Goal: Information Seeking & Learning: Learn about a topic

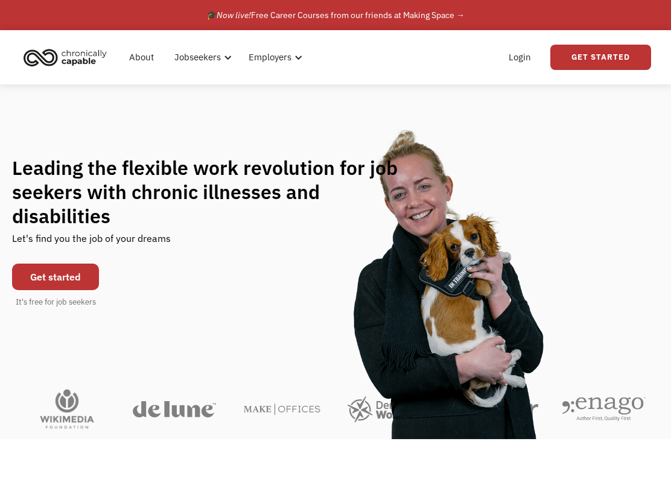
click at [152, 53] on link "About" at bounding box center [141, 57] width 39 height 39
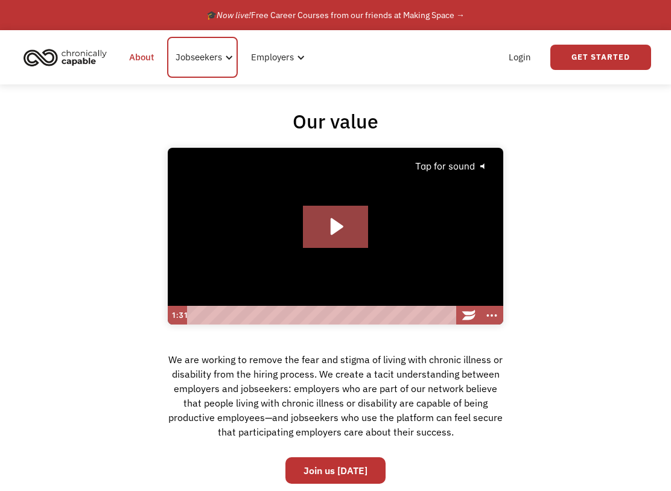
click at [201, 62] on div "Jobseekers" at bounding box center [199, 57] width 46 height 14
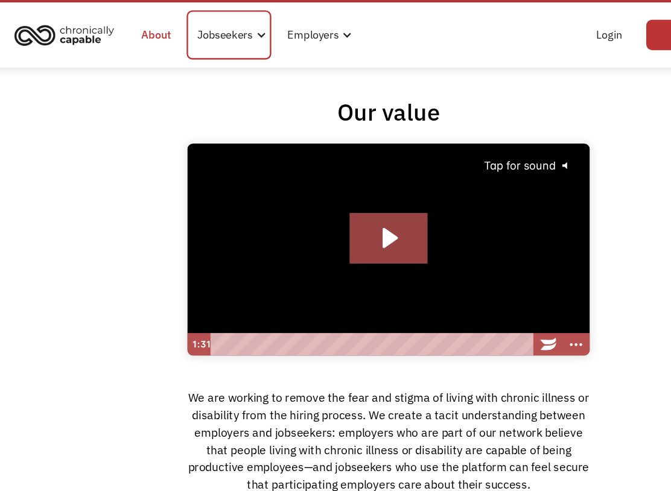
click at [180, 38] on div "Jobseekers" at bounding box center [202, 57] width 71 height 41
click at [198, 50] on div "Jobseekers" at bounding box center [199, 57] width 46 height 14
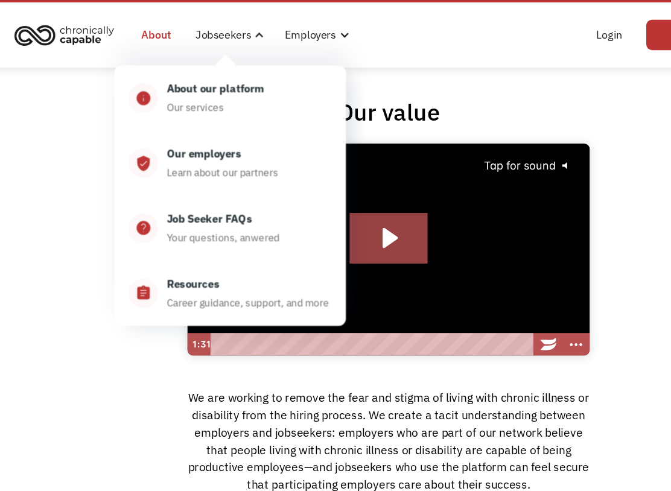
click at [156, 219] on div "Your questions, anwered" at bounding box center [197, 226] width 94 height 14
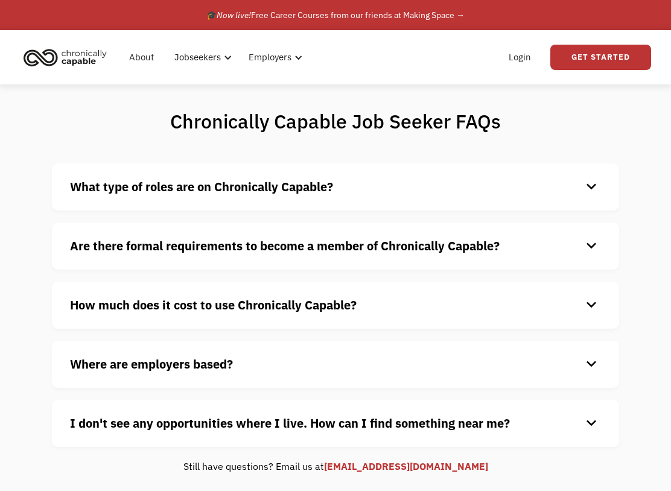
click at [171, 226] on div "Are there formal requirements to become a member of Chronically Capable? keyboa…" at bounding box center [335, 246] width 567 height 47
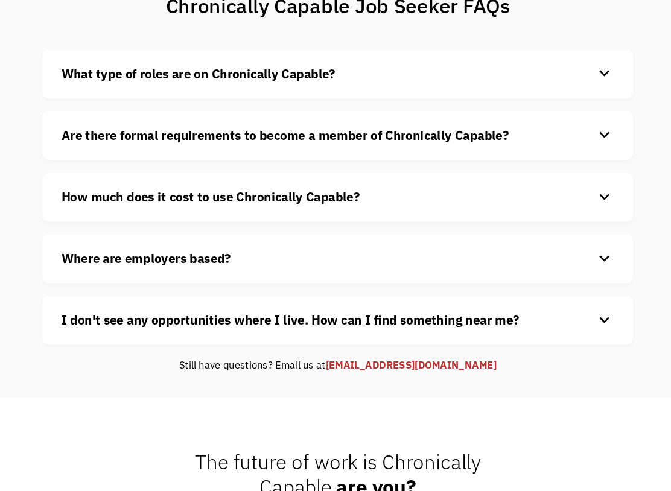
scroll to position [115, 0]
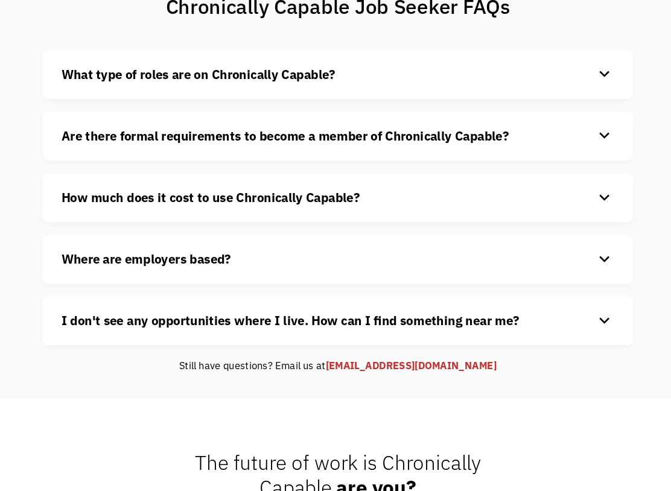
click at [74, 250] on strong "Where are employers based?" at bounding box center [151, 249] width 163 height 16
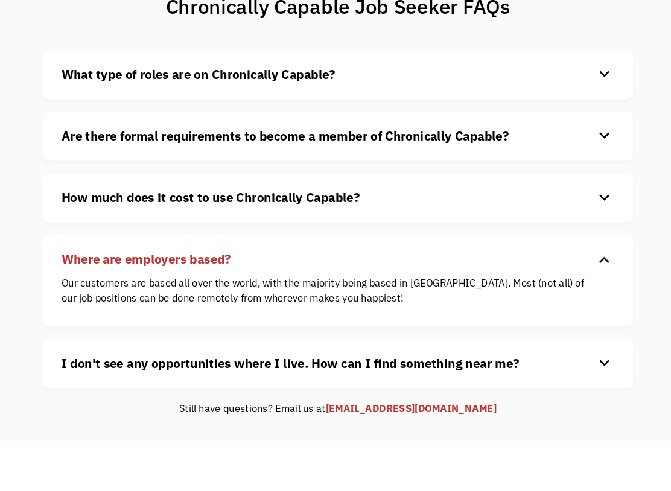
click at [95, 250] on strong "Where are employers based?" at bounding box center [151, 249] width 163 height 16
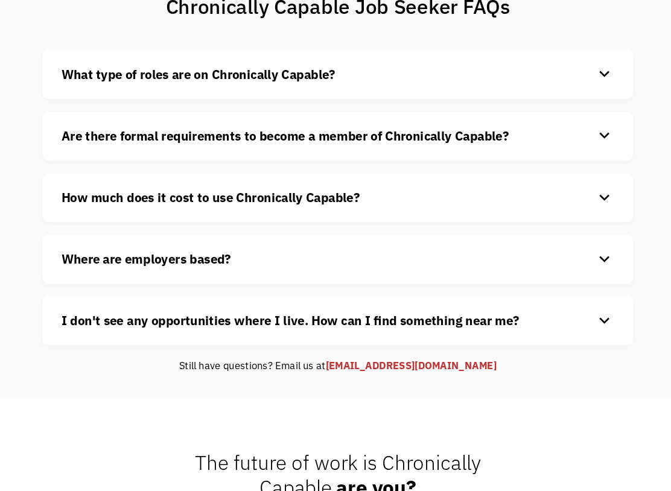
click at [86, 245] on strong "Where are employers based?" at bounding box center [151, 249] width 163 height 16
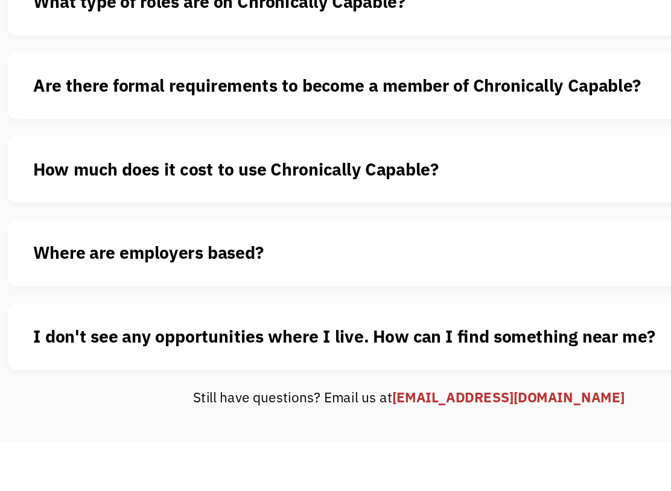
click at [108, 241] on strong "Where are employers based?" at bounding box center [151, 249] width 163 height 16
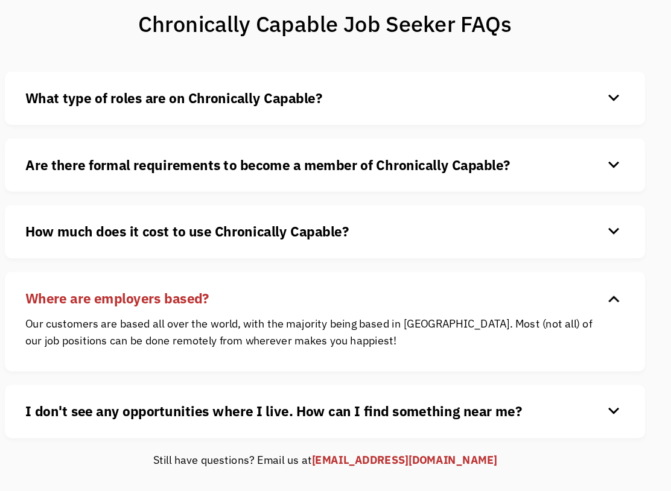
scroll to position [91, 0]
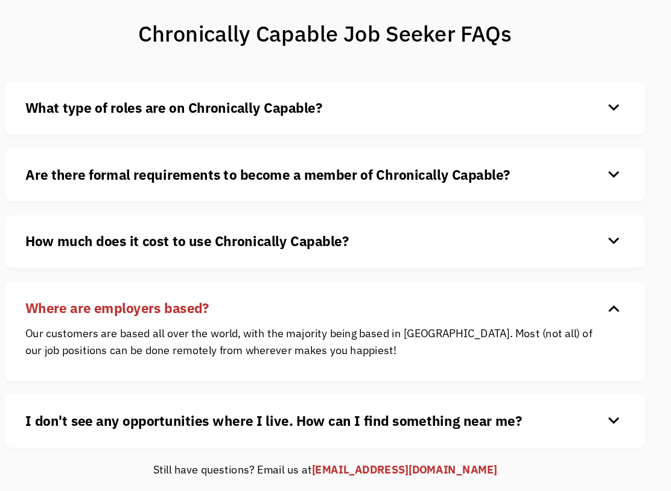
click at [70, 219] on strong "How much does it cost to use Chronically Capable?" at bounding box center [213, 214] width 287 height 16
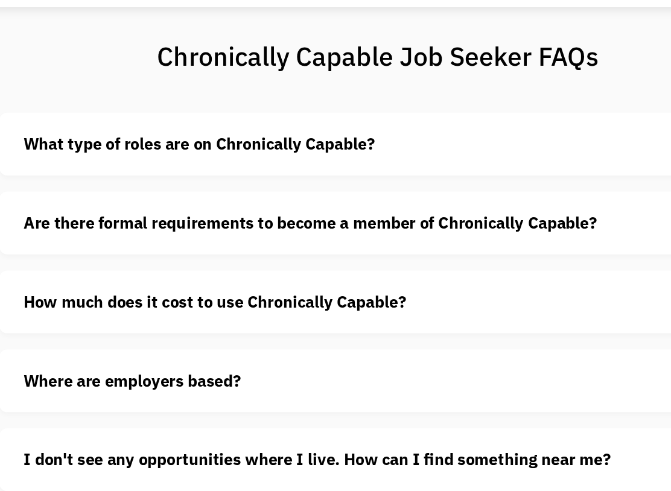
scroll to position [77, 0]
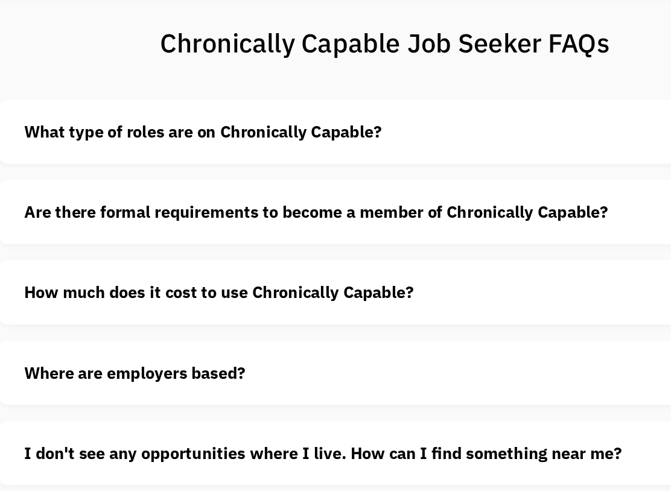
click at [71, 161] on strong "Are there formal requirements to become a member of Chronically Capable?" at bounding box center [285, 169] width 430 height 16
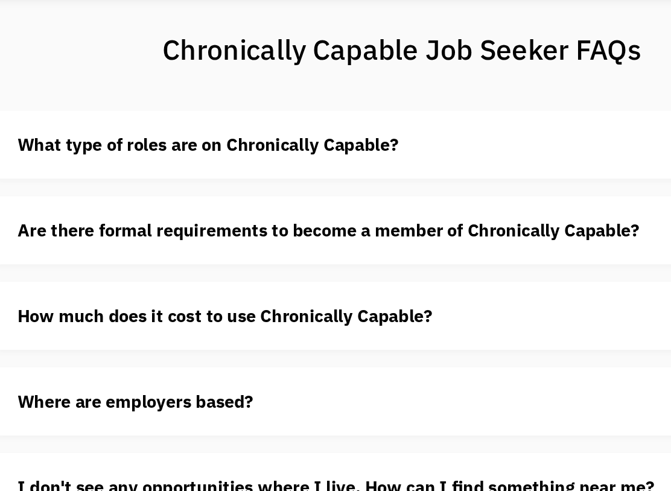
scroll to position [0, 0]
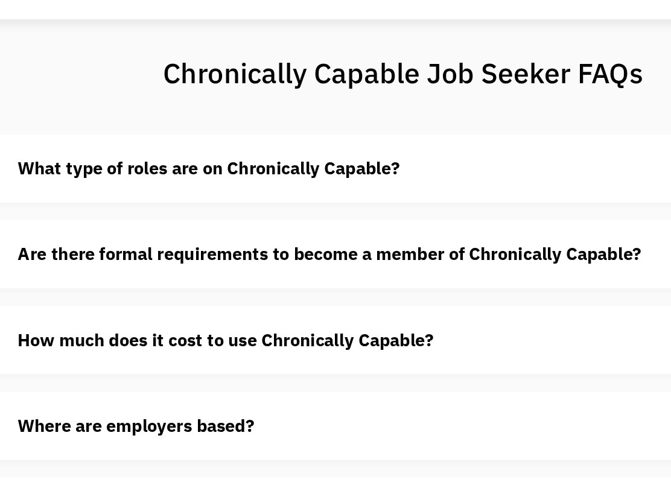
click at [70, 238] on strong "Are there formal requirements to become a member of Chronically Capable?" at bounding box center [285, 246] width 430 height 16
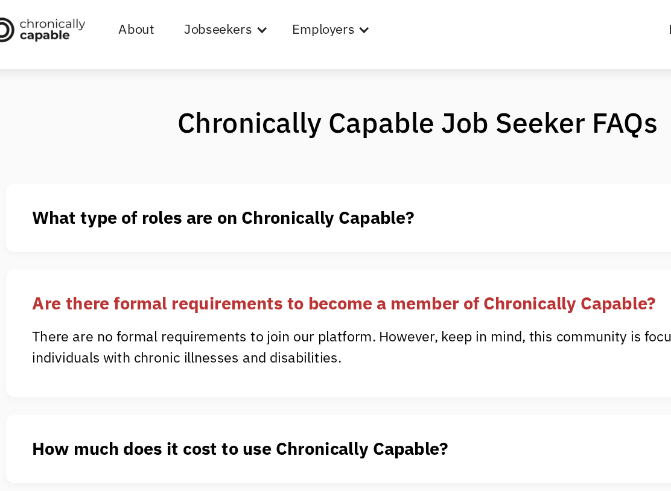
click at [70, 179] on strong "What type of roles are on Chronically Capable?" at bounding box center [201, 187] width 263 height 16
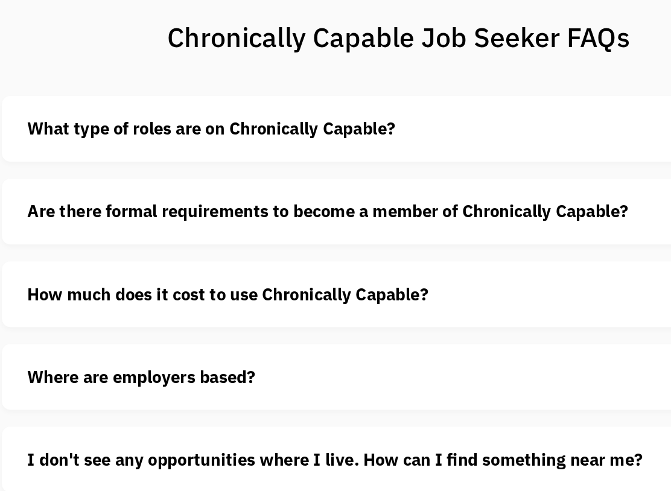
scroll to position [91, 0]
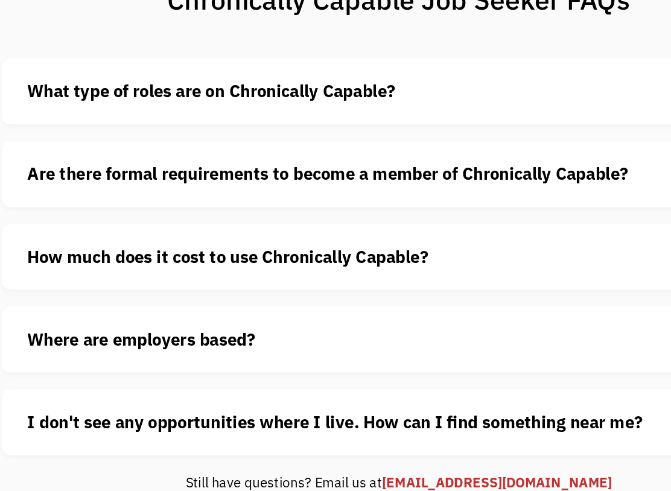
click at [70, 147] on strong "Are there formal requirements to become a member of Chronically Capable?" at bounding box center [285, 155] width 430 height 16
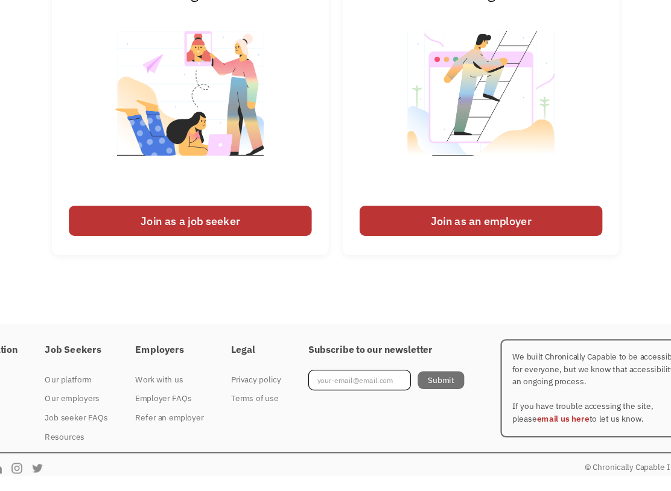
scroll to position [634, 0]
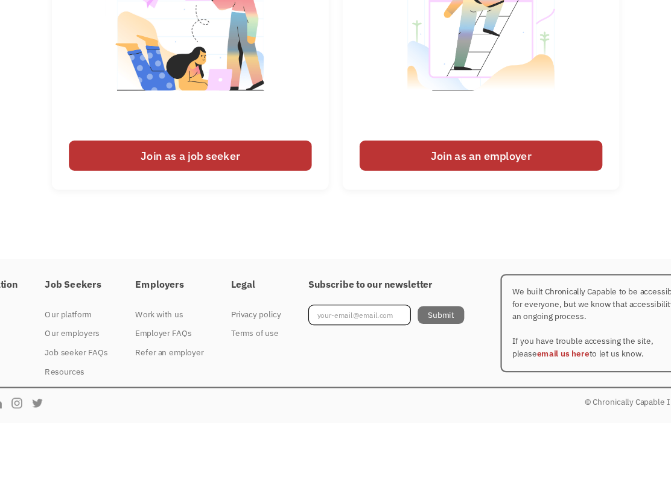
click at [122, 242] on div "Join as a job seeker" at bounding box center [207, 255] width 214 height 27
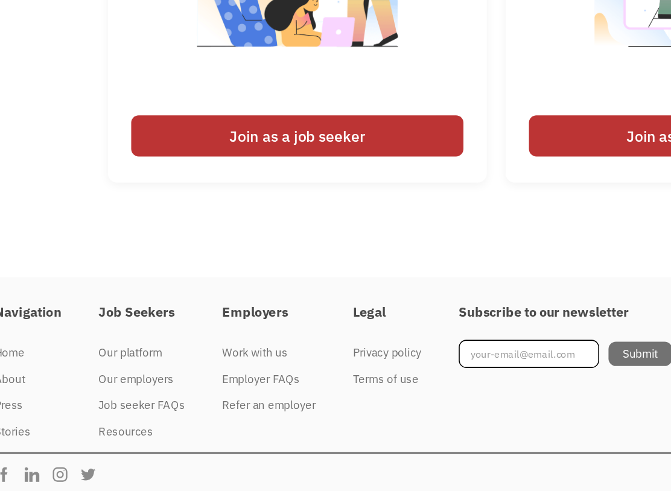
scroll to position [593, 0]
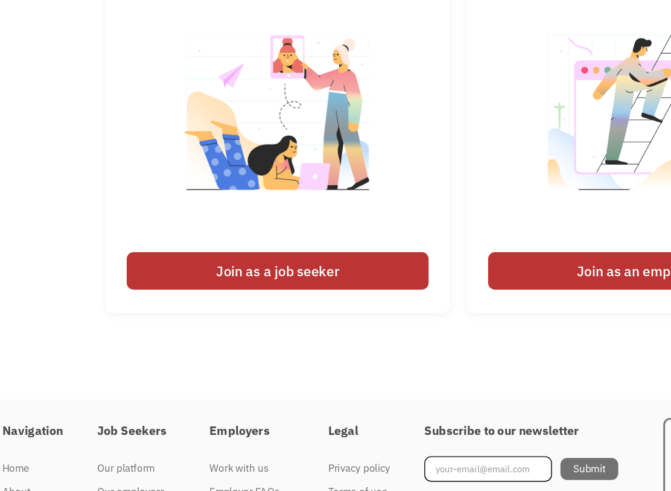
click at [174, 242] on div "Join as a job seeker" at bounding box center [207, 255] width 214 height 27
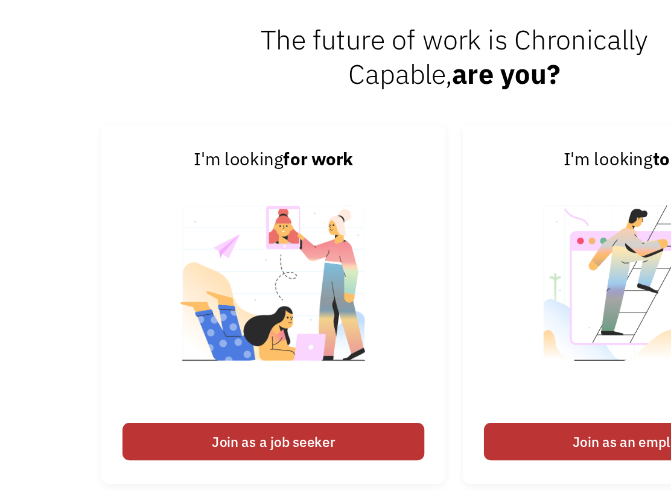
scroll to position [526, 0]
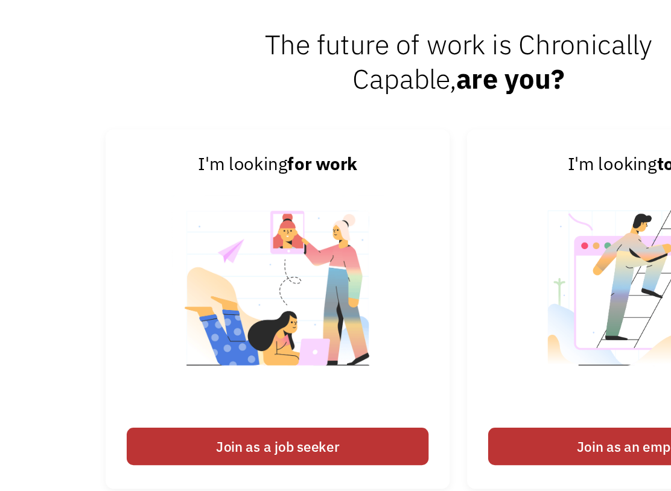
click at [150, 122] on div "I'm looking for work" at bounding box center [207, 118] width 214 height 19
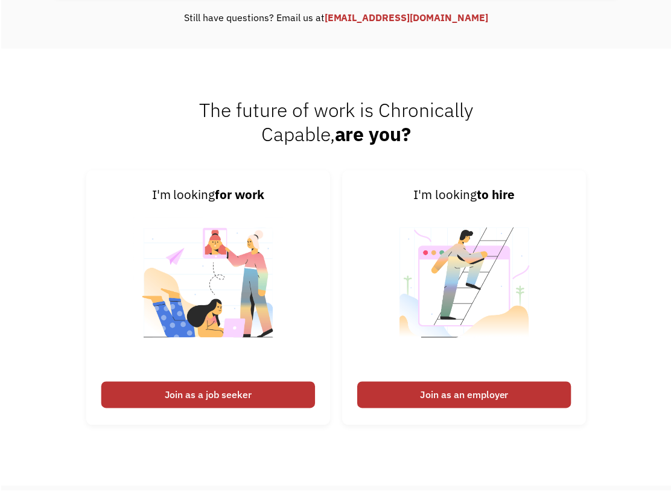
scroll to position [447, 0]
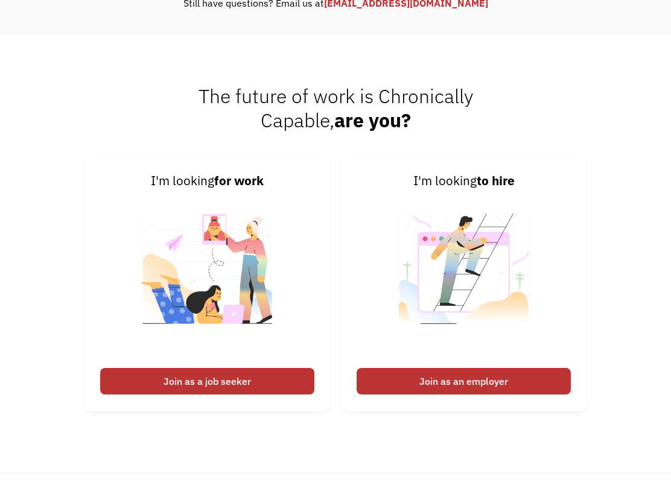
click at [218, 319] on img at bounding box center [207, 293] width 150 height 171
click at [217, 364] on img at bounding box center [207, 293] width 150 height 171
click at [232, 385] on div "Join as a job seeker" at bounding box center [207, 398] width 214 height 27
click at [234, 385] on div "Join as a job seeker" at bounding box center [207, 398] width 214 height 27
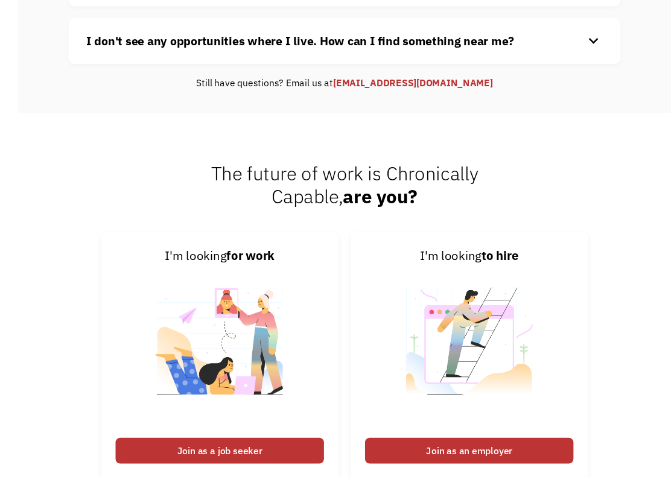
scroll to position [386, 0]
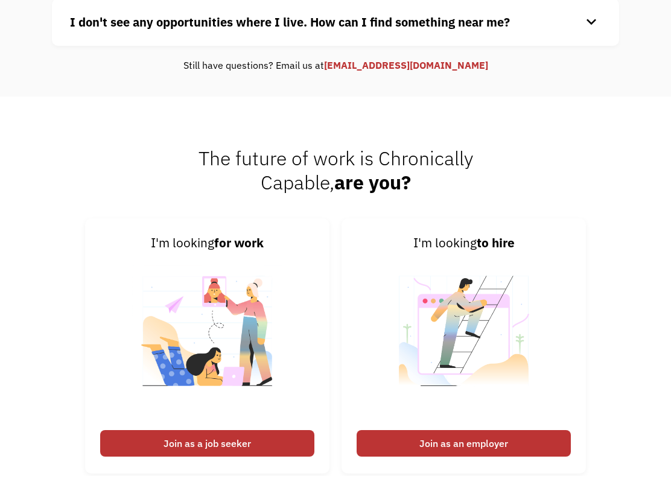
click at [230, 446] on div "Join as a job seeker" at bounding box center [207, 458] width 214 height 27
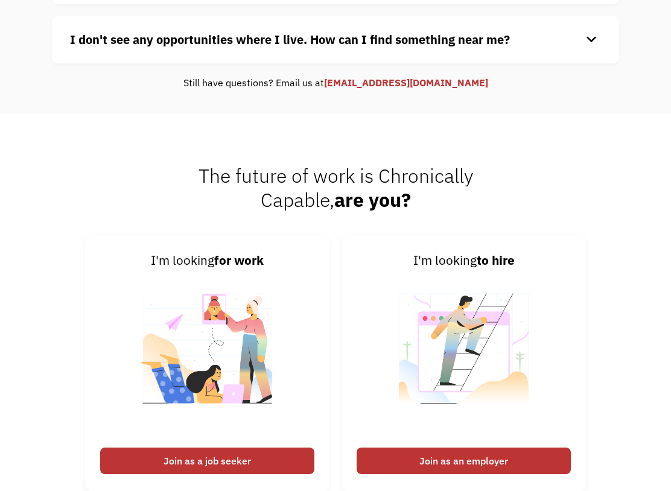
scroll to position [291, 0]
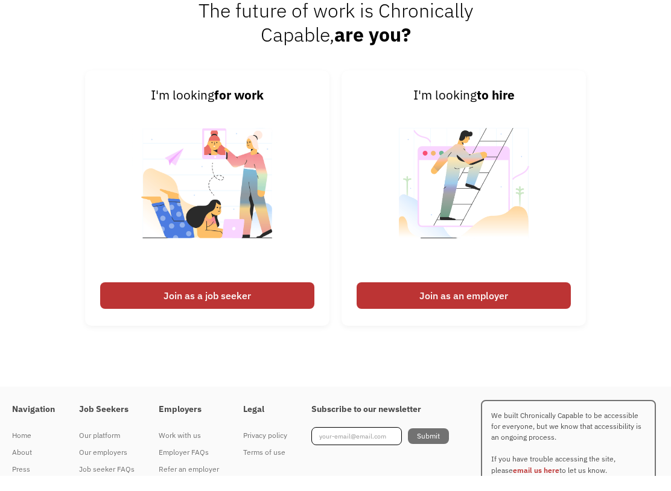
scroll to position [534, 0]
click at [136, 304] on div "Join as a job seeker" at bounding box center [207, 310] width 214 height 27
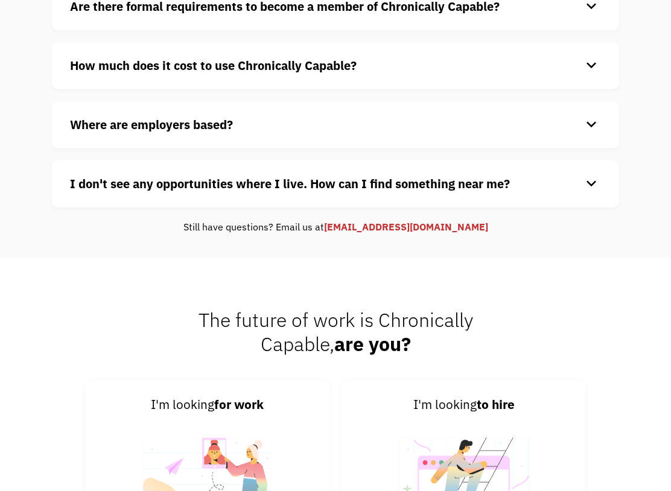
scroll to position [236, 0]
